Goal: Information Seeking & Learning: Find specific page/section

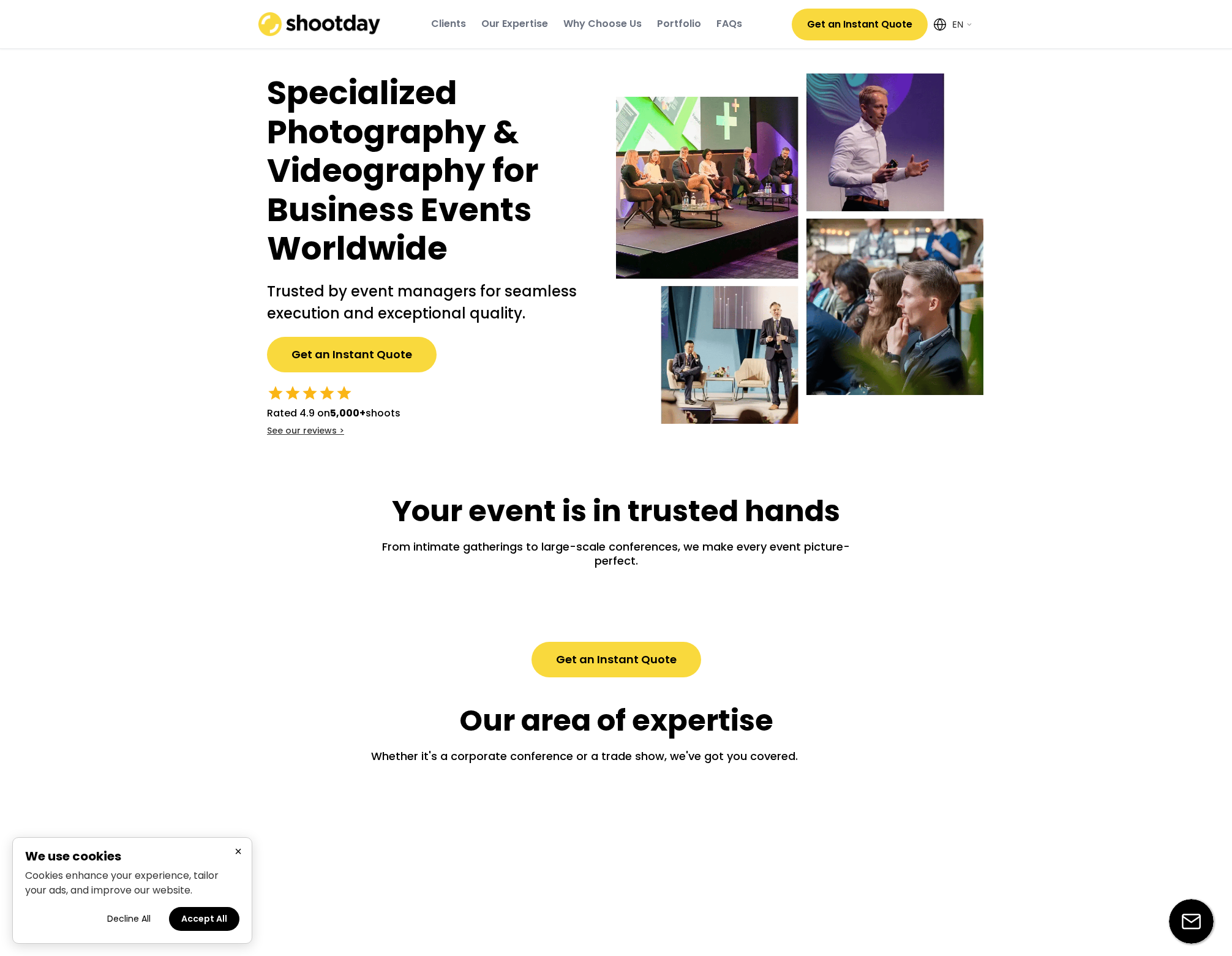
select select ""en""
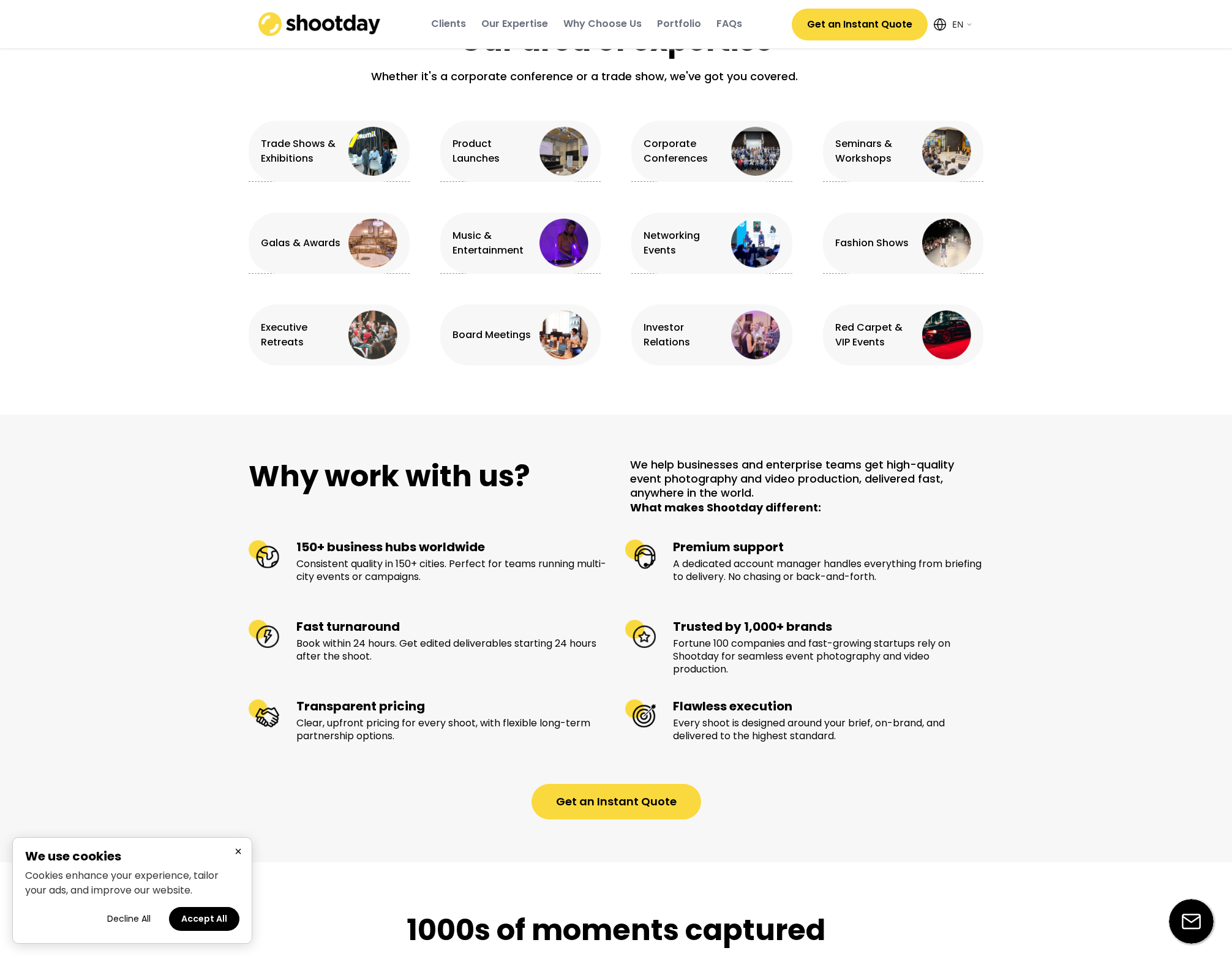
scroll to position [832, 0]
